Goal: Complete application form

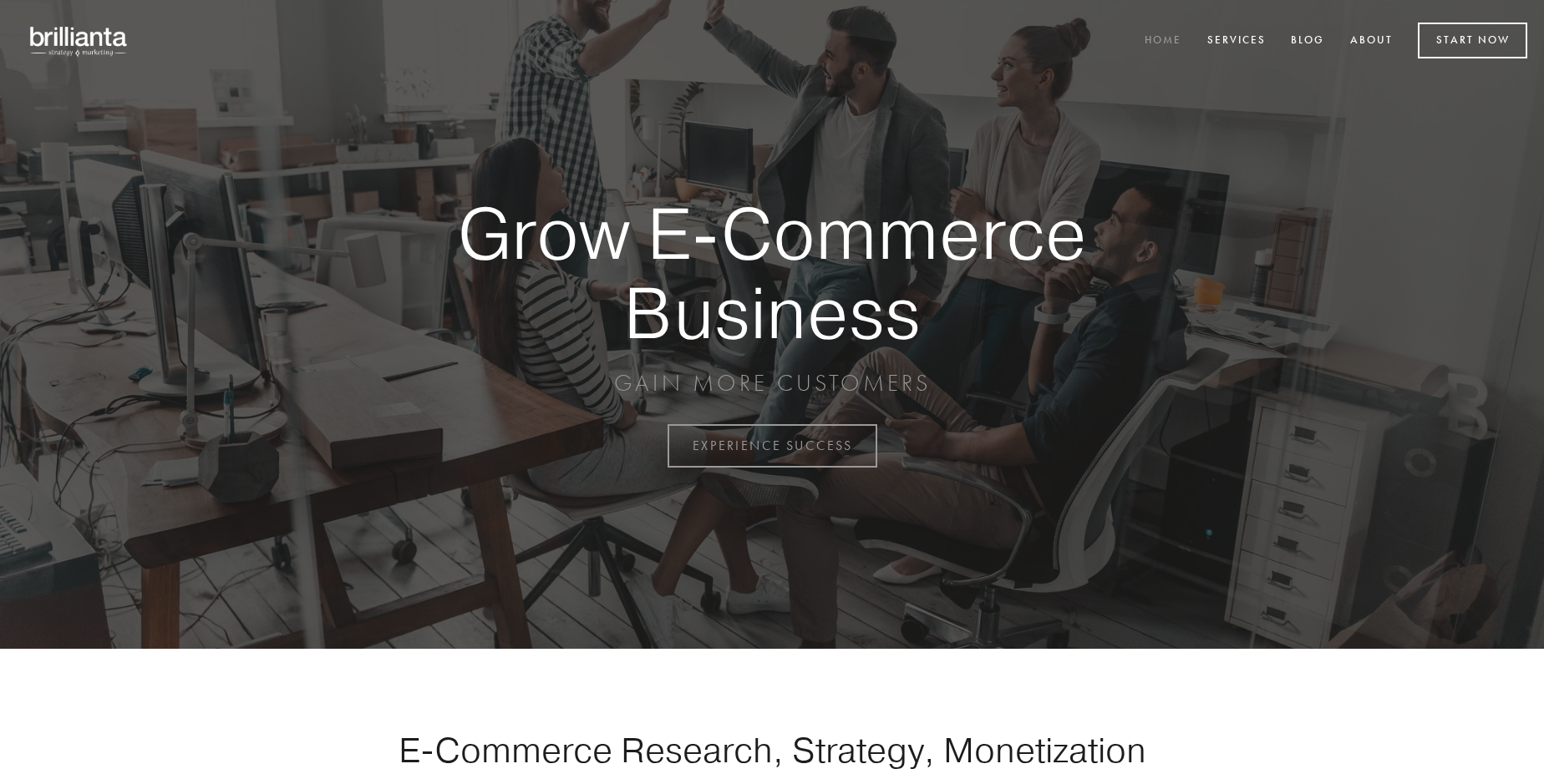
scroll to position [4377, 0]
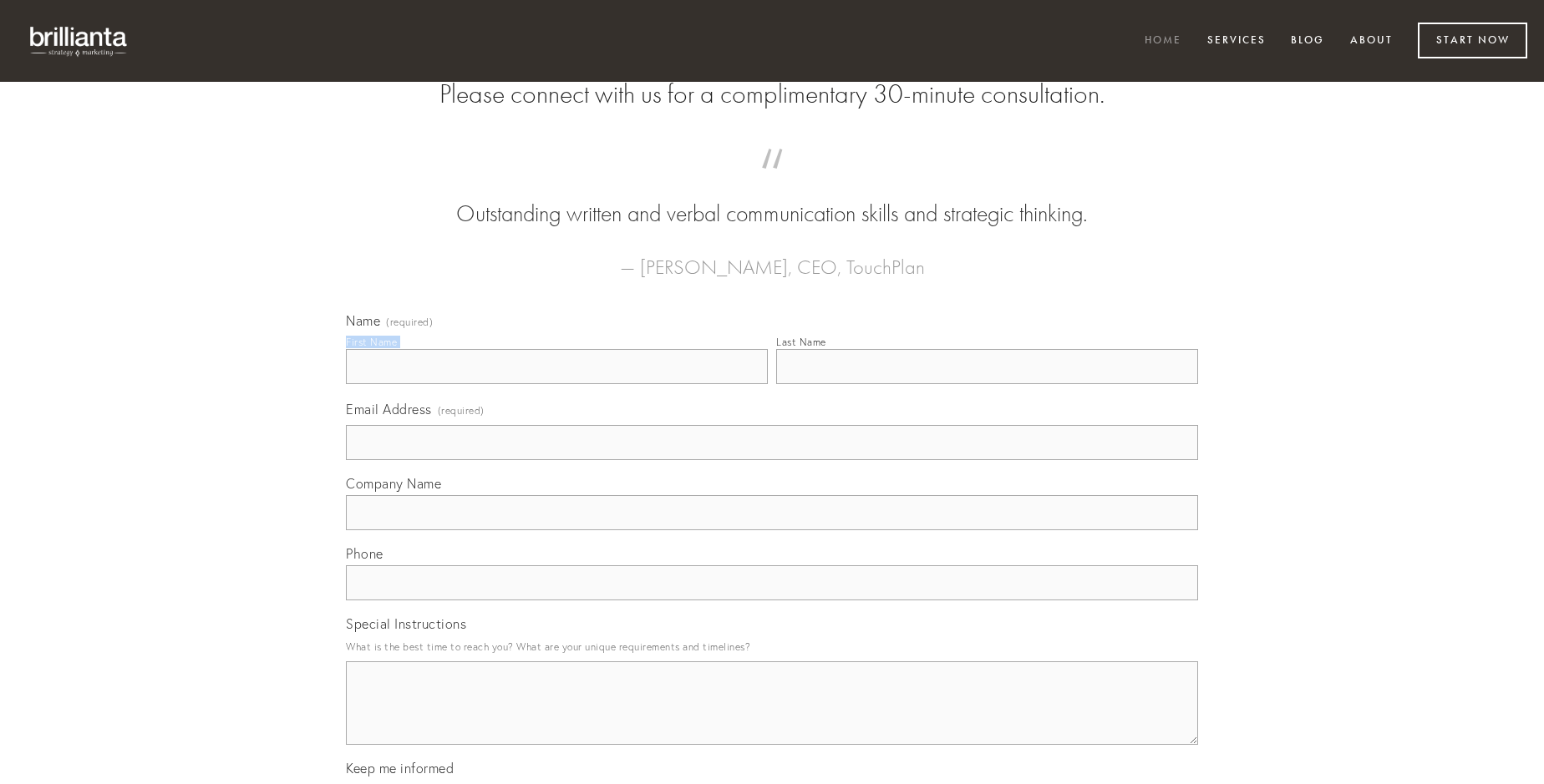
type input "[PERSON_NAME]"
click at [986, 384] on input "Last Name" at bounding box center [986, 366] width 422 height 35
type input "[PERSON_NAME]"
click at [772, 460] on input "Email Address (required)" at bounding box center [772, 442] width 852 height 35
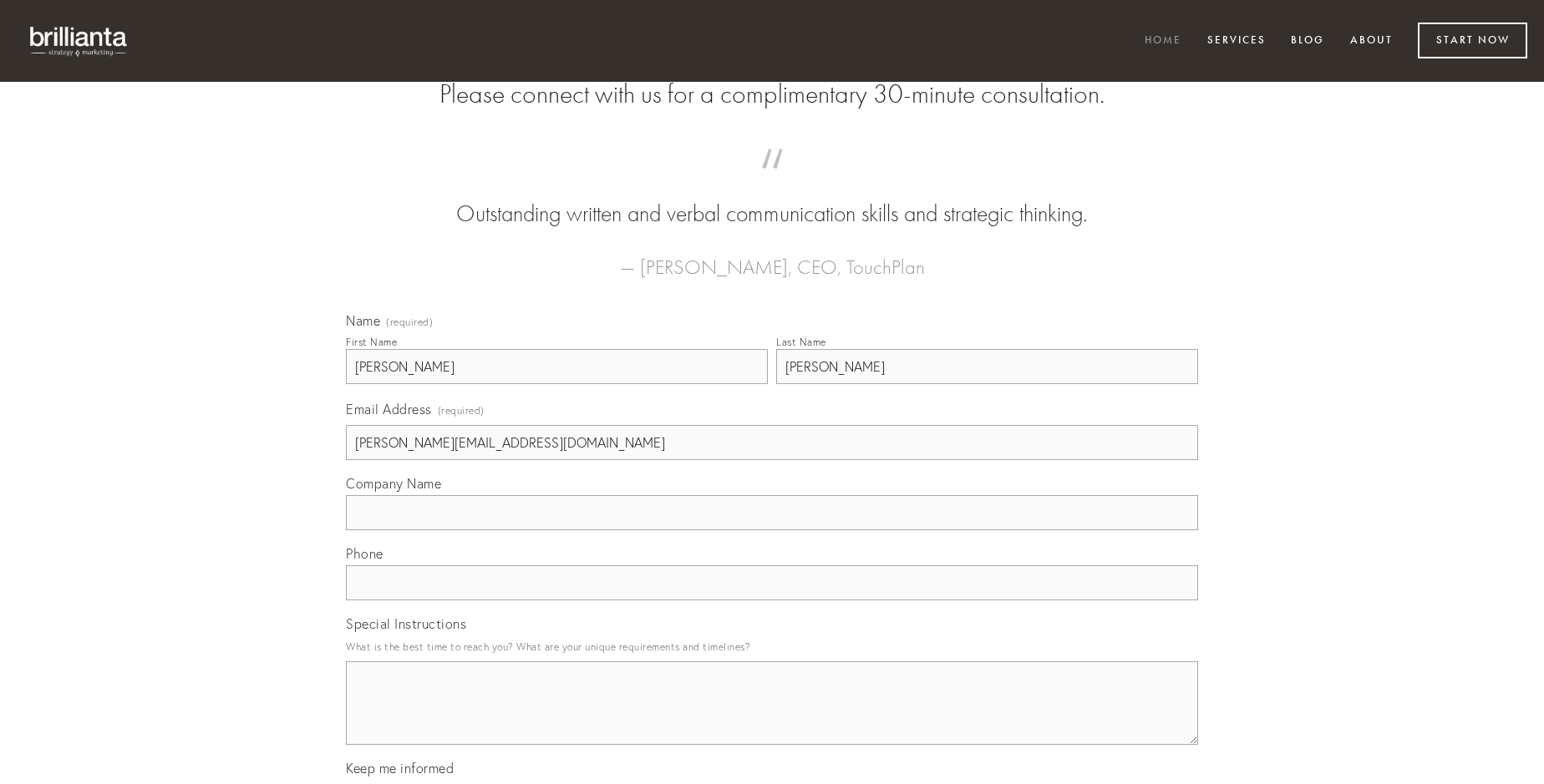
type input "[PERSON_NAME][EMAIL_ADDRESS][DOMAIN_NAME]"
click at [772, 531] on input "Company Name" at bounding box center [772, 513] width 852 height 35
type input "attonbitus"
click at [772, 600] on input "text" at bounding box center [772, 582] width 852 height 35
click at [772, 718] on textarea "Special Instructions" at bounding box center [772, 703] width 852 height 84
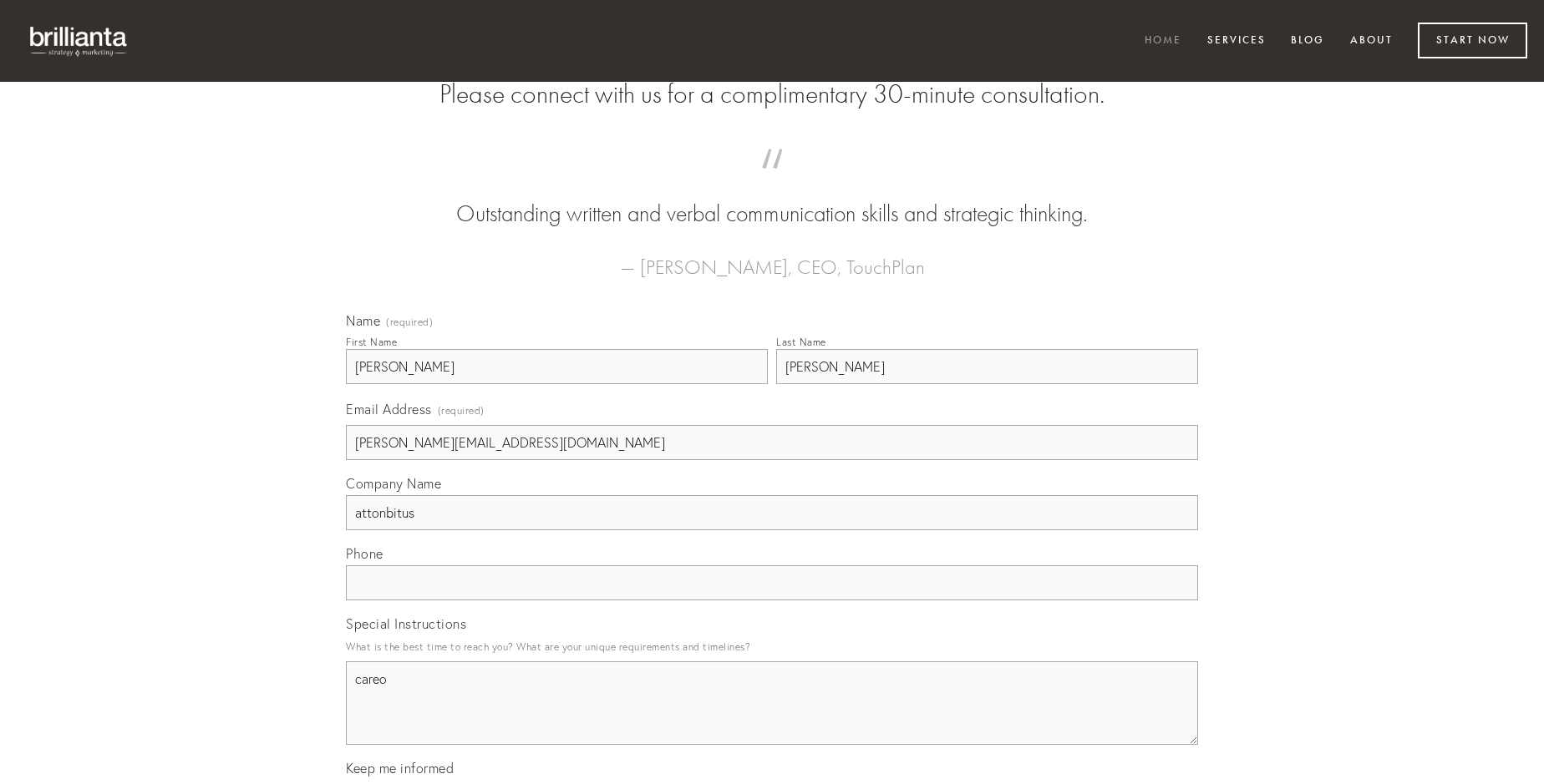
type textarea "careo"
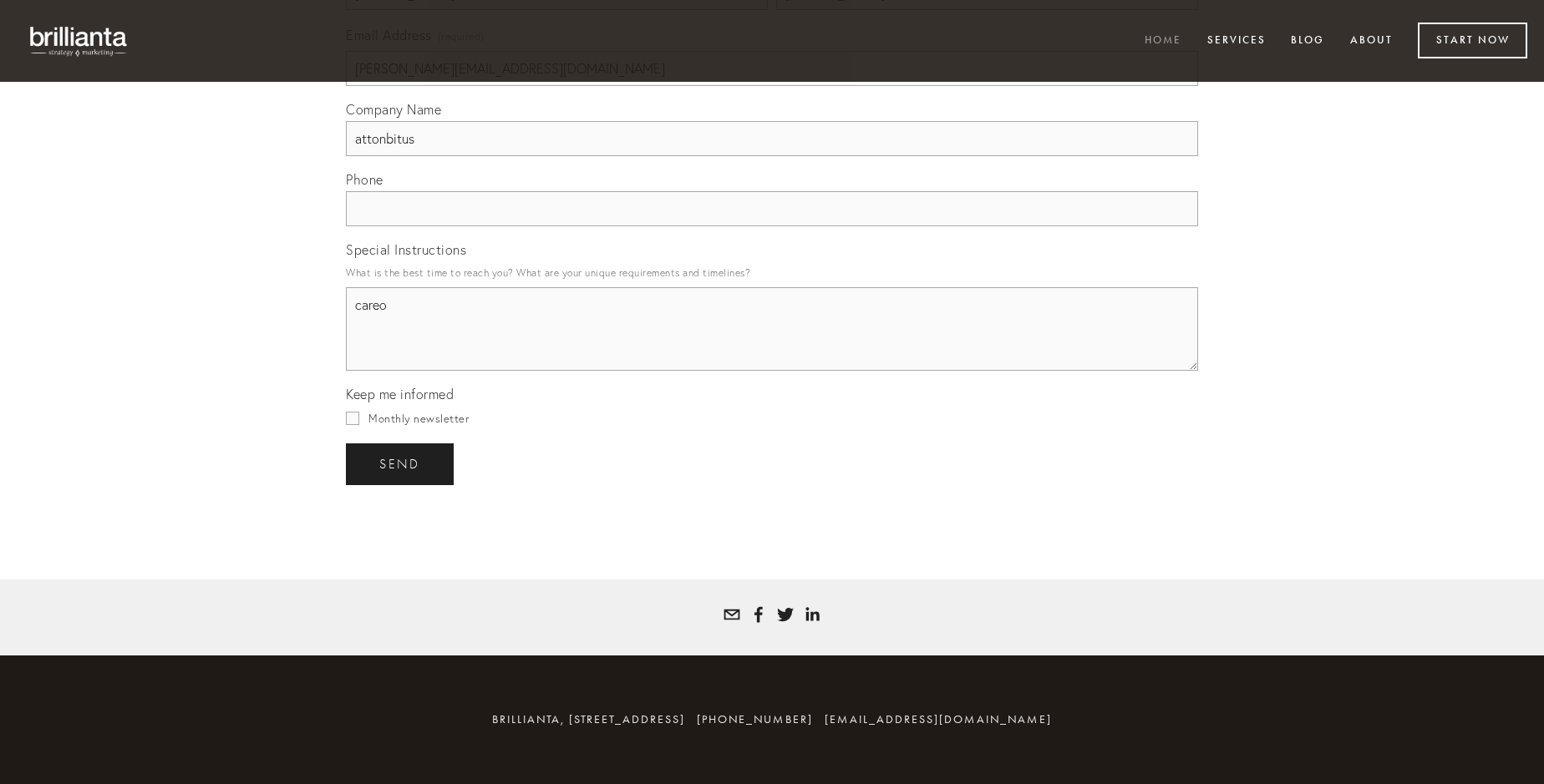
click at [401, 464] on span "send" at bounding box center [399, 465] width 41 height 15
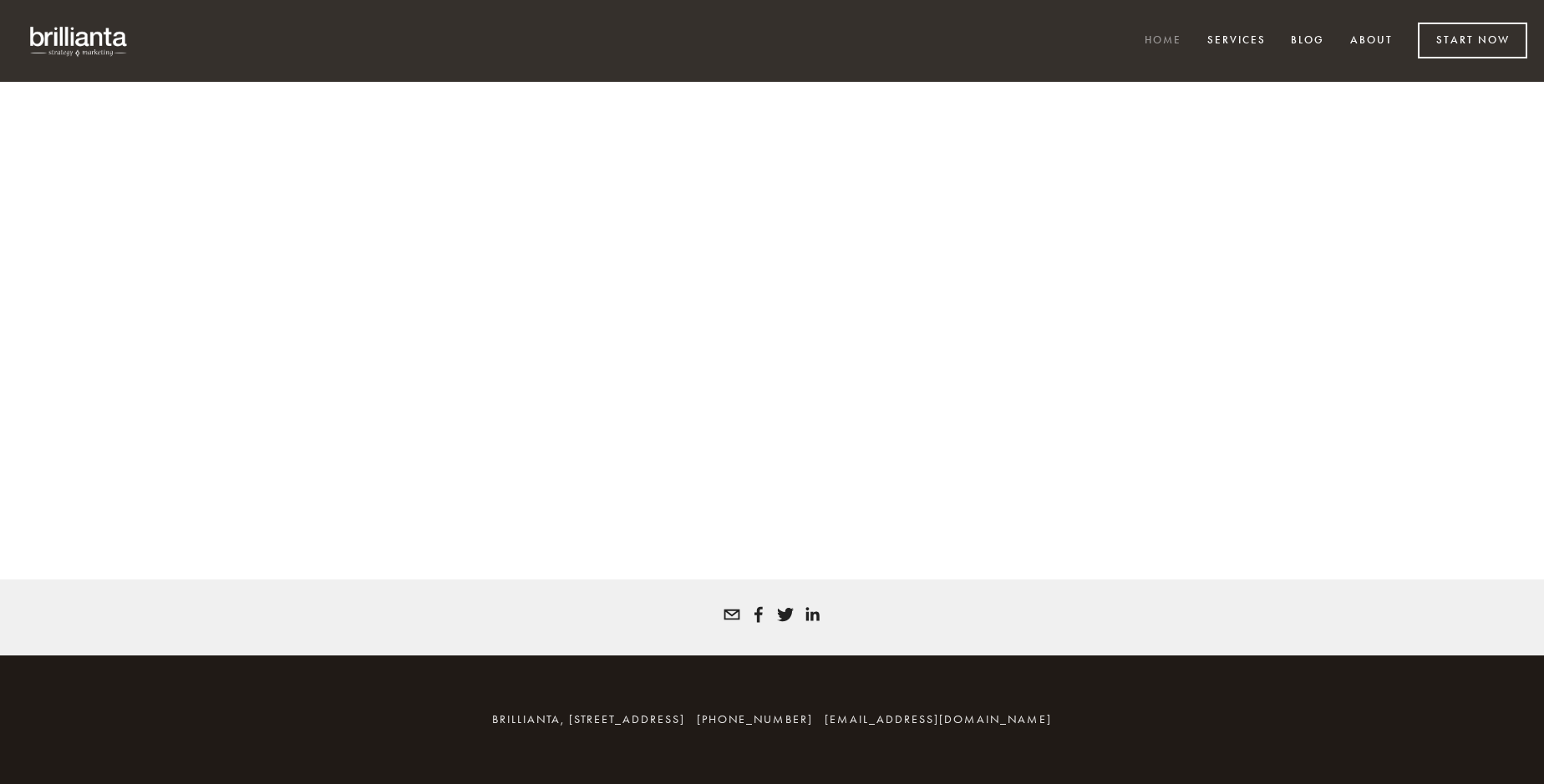
scroll to position [4355, 0]
